Goal: Information Seeking & Learning: Learn about a topic

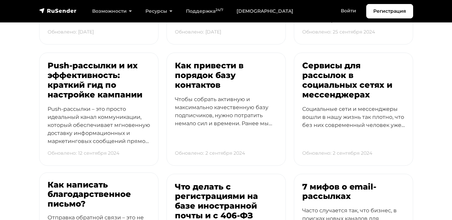
scroll to position [1809, 0]
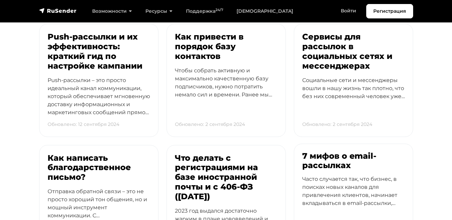
click at [306, 152] on h3 "7 мифов о email-рассылках" at bounding box center [353, 161] width 103 height 19
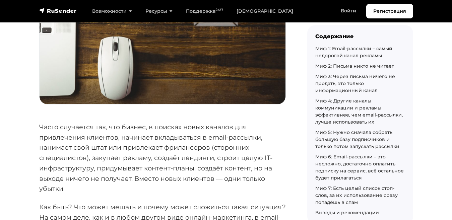
scroll to position [176, 0]
